Goal: Information Seeking & Learning: Learn about a topic

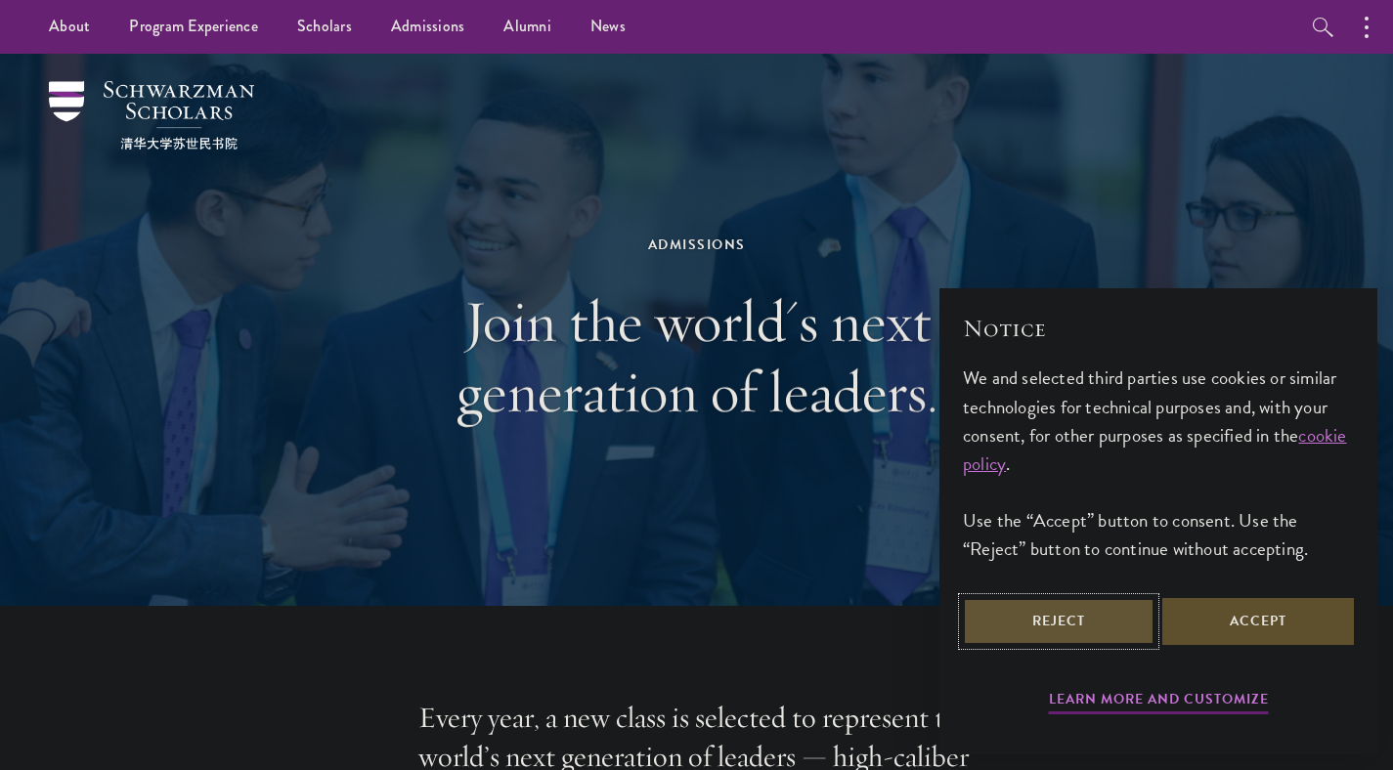
click at [1091, 622] on button "Reject" at bounding box center [1059, 621] width 192 height 47
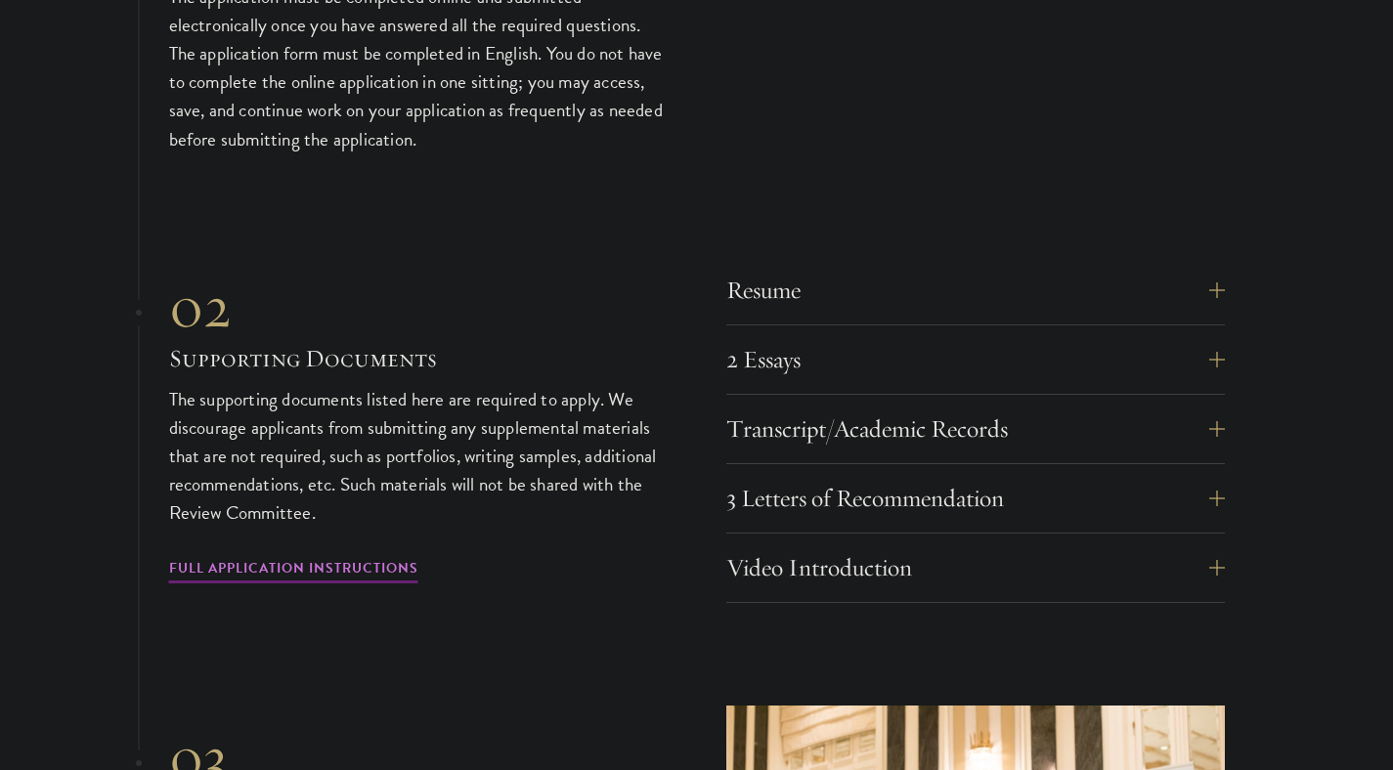
scroll to position [6001, 0]
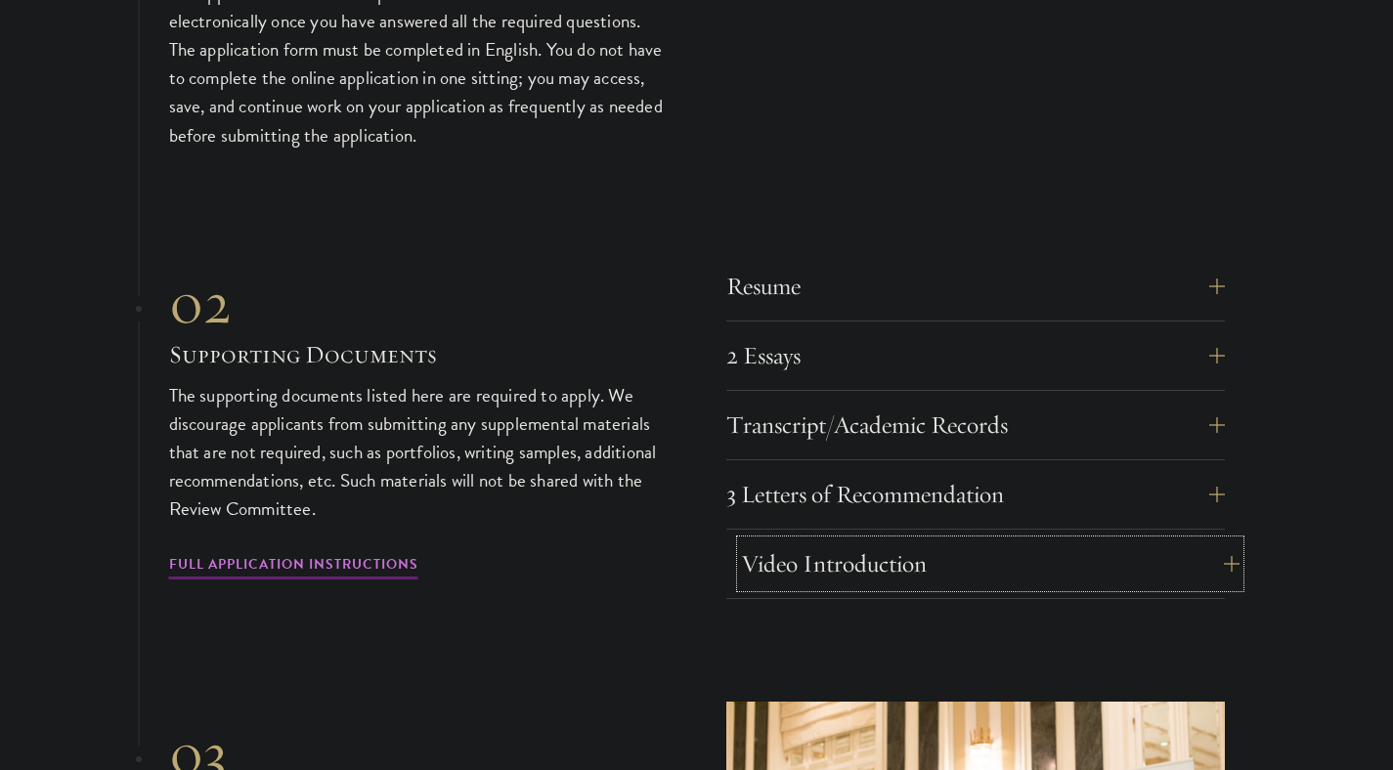
click at [937, 541] on button "Video Introduction" at bounding box center [990, 564] width 499 height 47
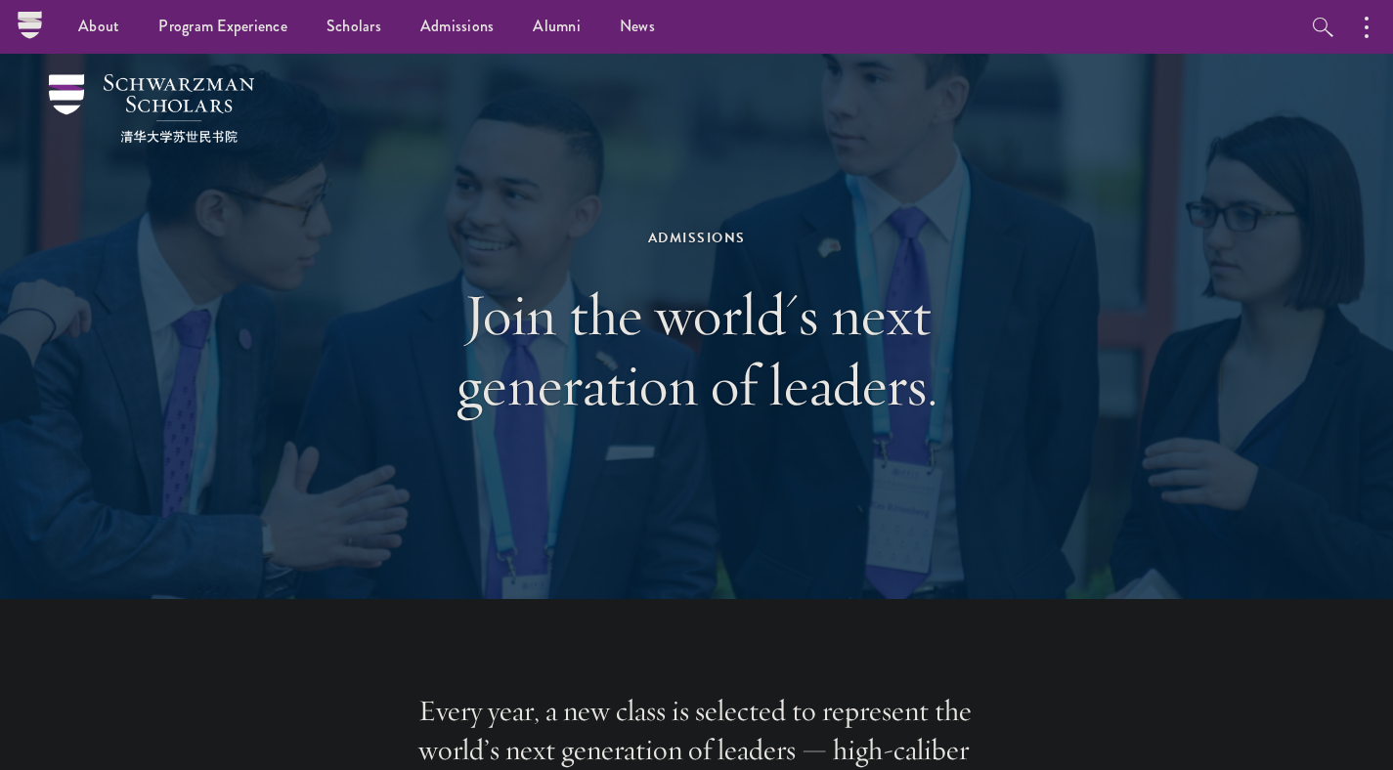
scroll to position [0, 0]
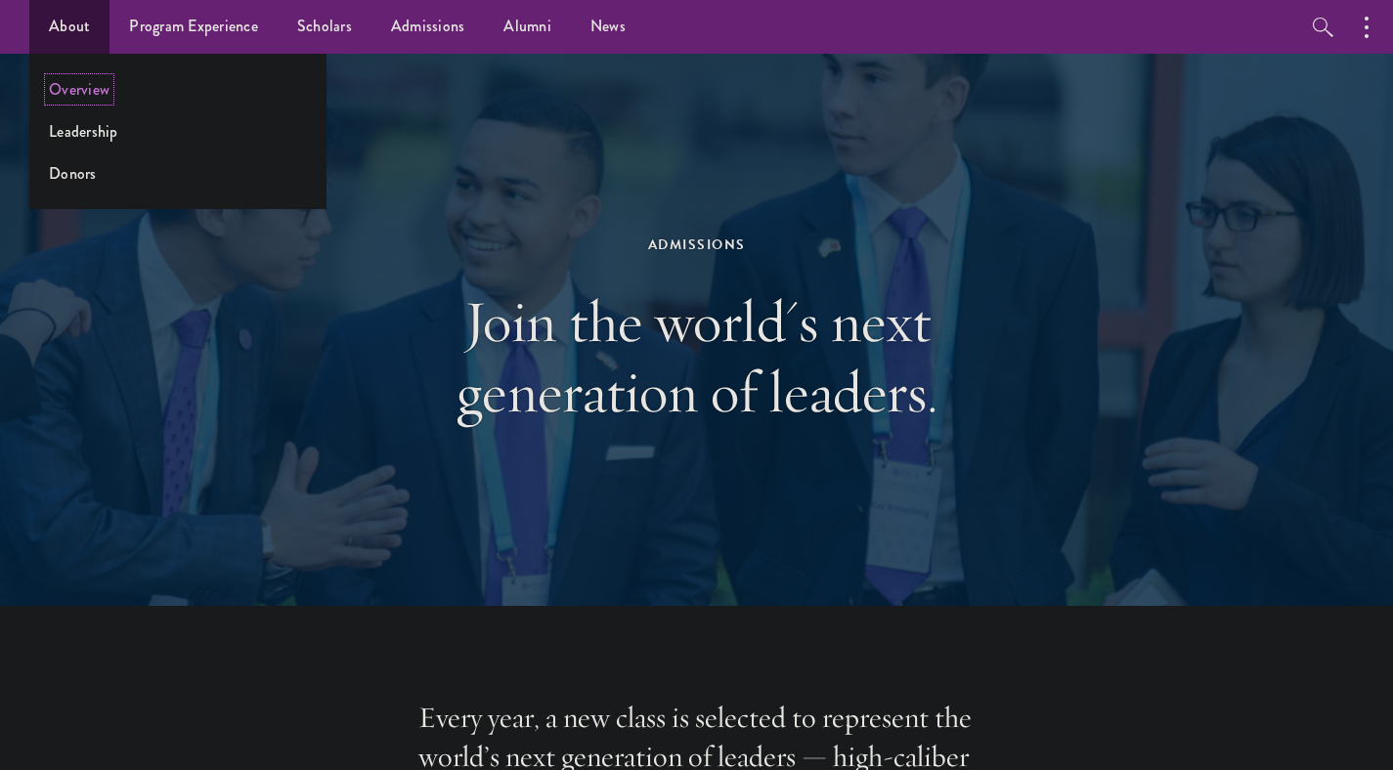
click at [77, 90] on link "Overview" at bounding box center [79, 89] width 61 height 22
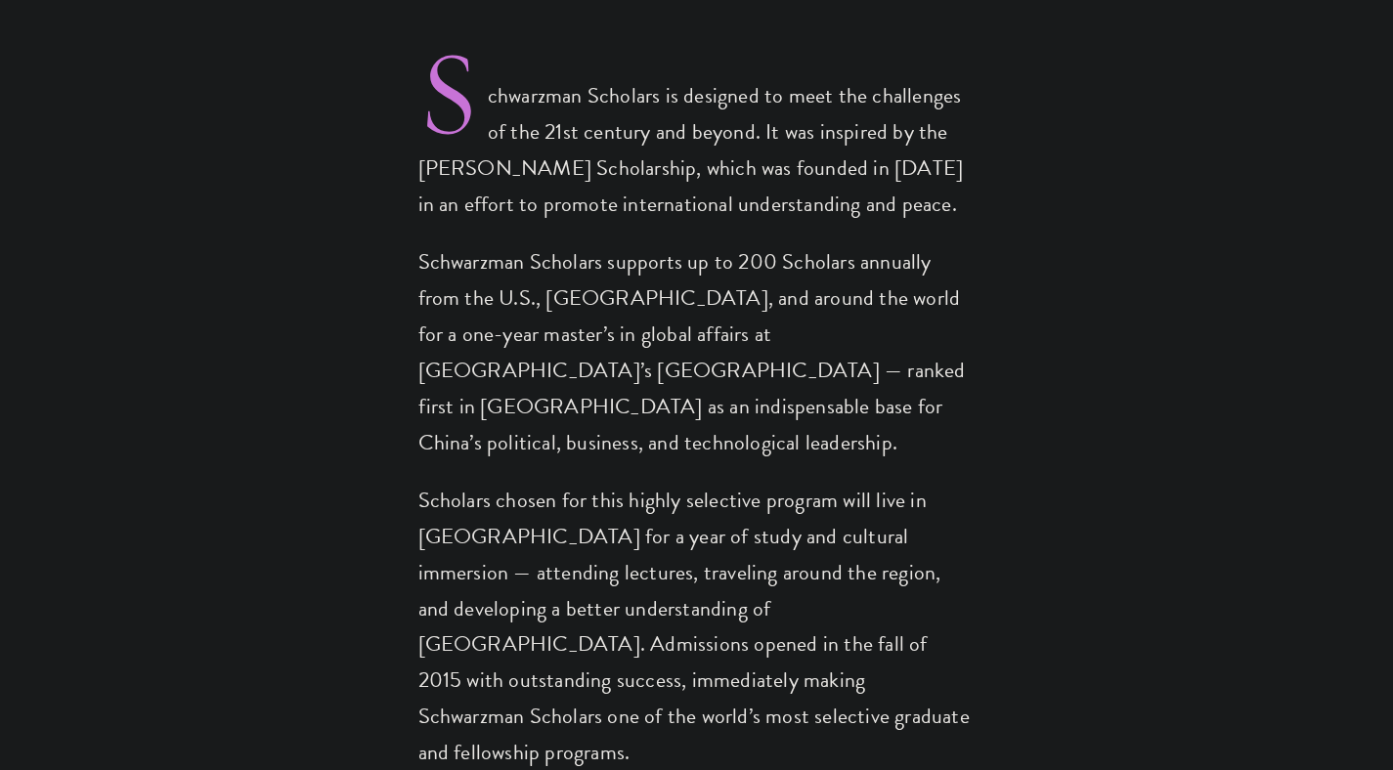
scroll to position [1422, 0]
click at [637, 297] on p "Schwarzman Scholars supports up to 200 Scholars annually from the U.S., China, …" at bounding box center [696, 351] width 557 height 217
click at [681, 482] on p "Scholars chosen for this highly selective program will live in Beijing for a ye…" at bounding box center [696, 626] width 557 height 289
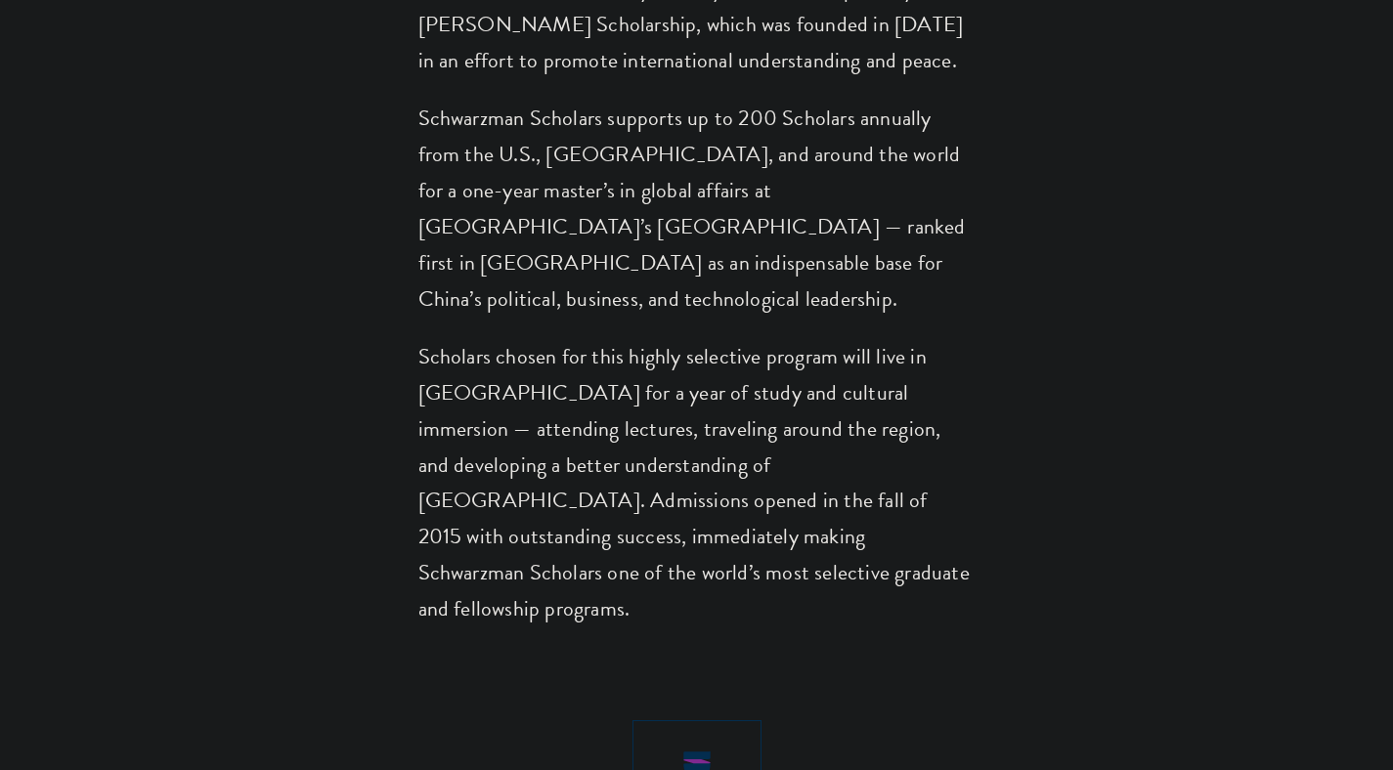
scroll to position [1592, 0]
